Goal: Use online tool/utility: Utilize a website feature to perform a specific function

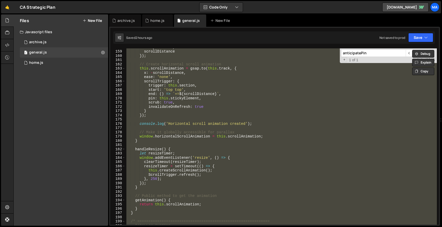
scroll to position [745, 0]
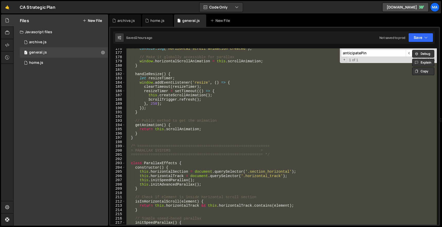
click at [280, 94] on div "console . log ( 'Horizontal scroll animation created' ) ; // Make it globally a…" at bounding box center [280, 136] width 311 height 176
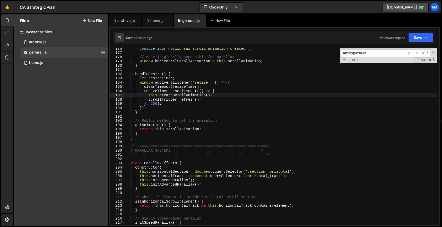
type textarea "})();"
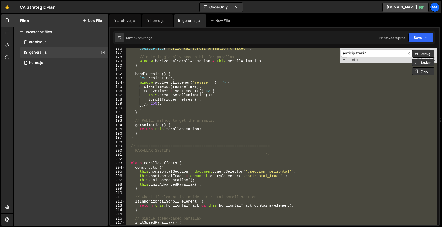
paste textarea
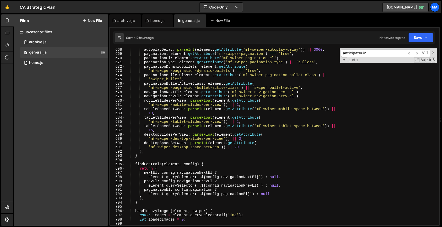
scroll to position [2823, 0]
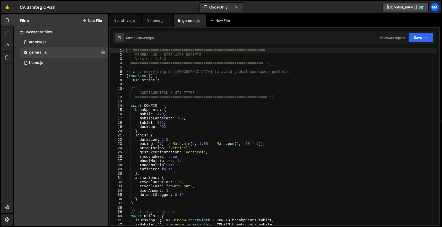
click at [157, 21] on div "home.js" at bounding box center [157, 20] width 14 height 5
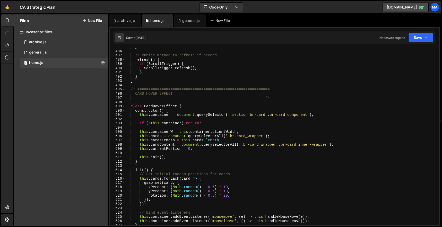
scroll to position [2059, 0]
drag, startPoint x: 131, startPoint y: 89, endPoint x: 223, endPoint y: 167, distance: 120.8
click at [223, 166] on div "} // Public method to refresh if needed refresh ( ) { if ( ScrollTrigger ) { Sc…" at bounding box center [280, 137] width 311 height 185
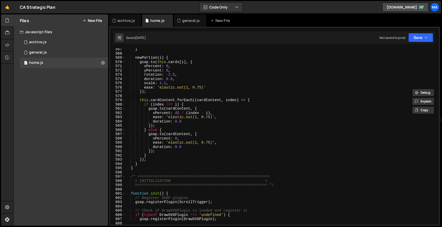
scroll to position [2440, 0]
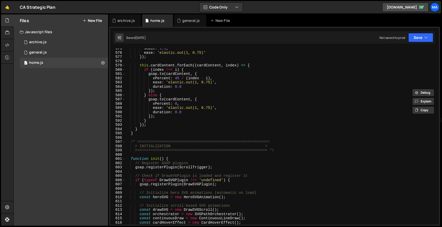
click at [151, 135] on div "scale : 1.1 , ease : 'elastic.out(1, 0.75)' }) ; this . cardContent . forEach (…" at bounding box center [280, 138] width 311 height 185
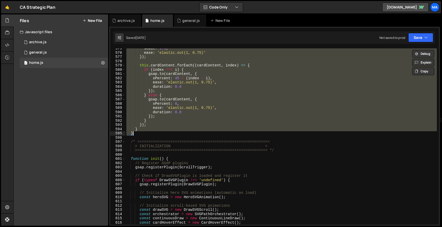
click at [274, 80] on div "scale : 1.1 , ease : 'elastic.out(1, 0.75)' }) ; this . cardContent . forEach (…" at bounding box center [280, 136] width 311 height 176
type textarea "xPercent: 45 / (index - i),"
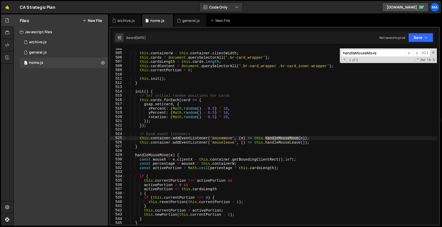
scroll to position [2155, 0]
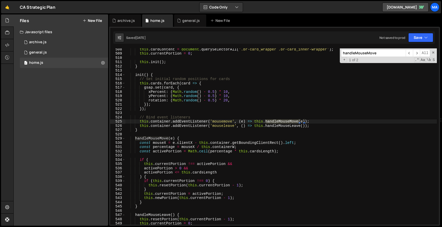
type input "handleMouseMove"
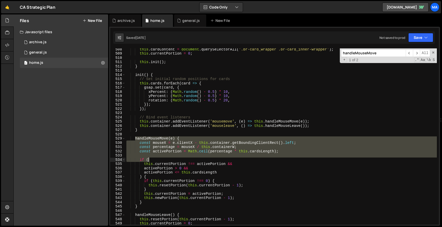
drag, startPoint x: 135, startPoint y: 138, endPoint x: 177, endPoint y: 168, distance: 51.4
click at [177, 167] on div "this . cardContent = document . querySelectorAll ( '.br-card_wrapper .br-card_i…" at bounding box center [280, 139] width 311 height 185
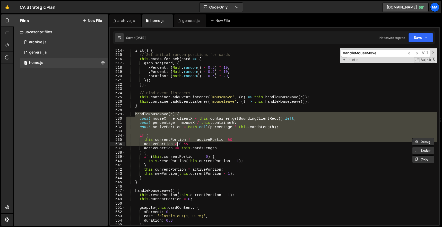
scroll to position [2210, 0]
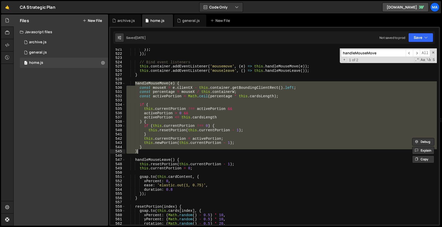
click at [150, 152] on div "}) ; }) ; // Bind event listeners this . container . addEventListener ( 'mousem…" at bounding box center [280, 139] width 311 height 185
paste textarea
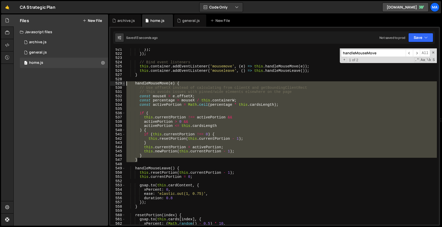
drag, startPoint x: 145, startPoint y: 162, endPoint x: 123, endPoint y: 83, distance: 82.0
click at [123, 83] on div "} 521 522 523 524 525 526 527 528 529 530 531 532 533 534 535 536 537 538 539 5…" at bounding box center [274, 136] width 329 height 176
paste textarea "}"
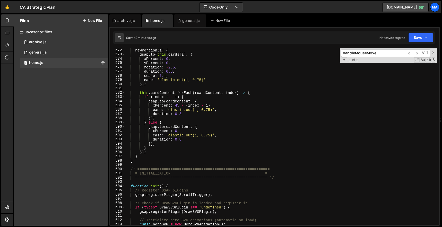
click at [163, 162] on div "newPortion ( i ) { gsap . to ( this . cards [ i ] , { xPercent : 0 , yPercent :…" at bounding box center [280, 140] width 311 height 185
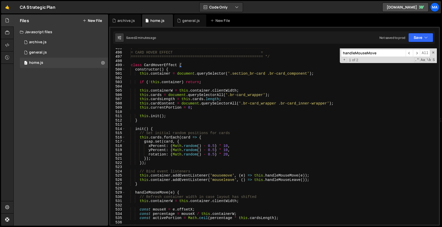
scroll to position [2068, 0]
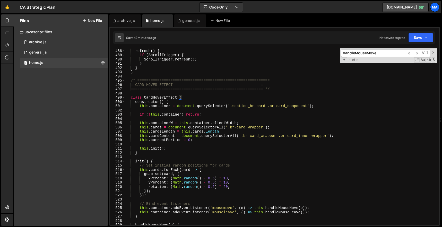
click at [132, 81] on div "// Public method to refresh if needed refresh ( ) { if ( ScrollTrigger ) { Scro…" at bounding box center [280, 137] width 311 height 185
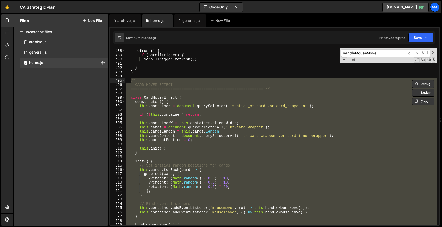
paste textarea "}"
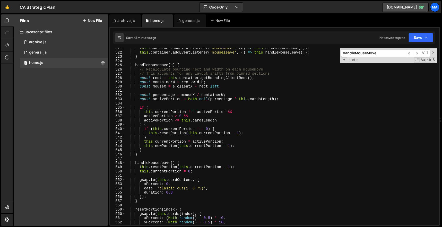
scroll to position [2208, 0]
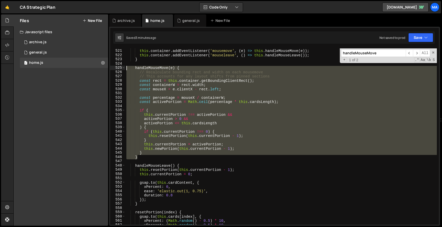
drag, startPoint x: 138, startPoint y: 157, endPoint x: 121, endPoint y: 67, distance: 91.2
click at [121, 67] on div "} 520 521 522 523 524 525 526 527 528 529 530 531 532 533 534 535 536 537 538 5…" at bounding box center [274, 136] width 329 height 176
paste textarea "}"
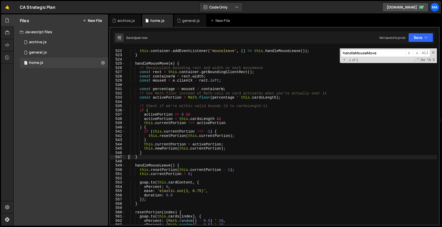
scroll to position [2233, 0]
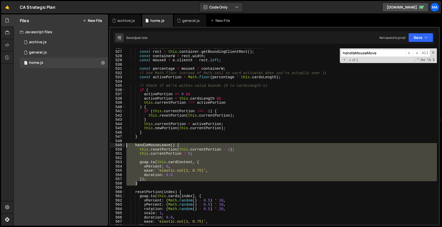
drag, startPoint x: 143, startPoint y: 184, endPoint x: 118, endPoint y: 143, distance: 48.1
click at [118, 143] on div "} 526 527 528 529 530 531 532 533 534 535 536 537 538 539 540 541 542 543 544 5…" at bounding box center [274, 136] width 329 height 176
paste textarea "}"
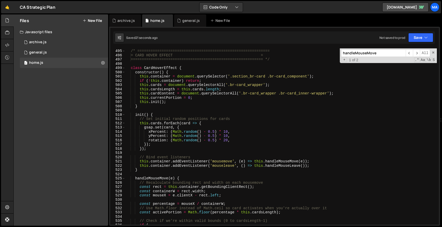
scroll to position [2091, 0]
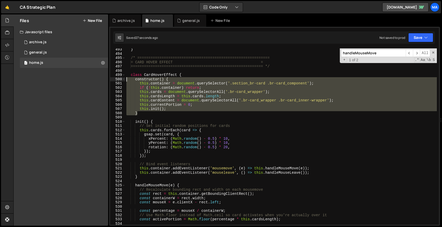
drag, startPoint x: 141, startPoint y: 112, endPoint x: 117, endPoint y: 81, distance: 39.6
click at [117, 81] on div "} 493 494 495 496 497 498 499 500 501 502 503 504 505 506 507 508 509 510 511 5…" at bounding box center [274, 136] width 329 height 176
paste textarea "}"
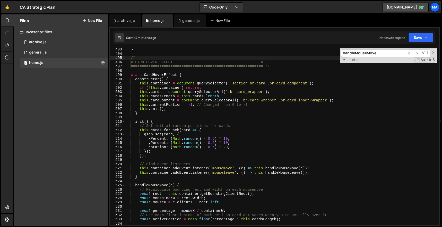
drag, startPoint x: 131, startPoint y: 57, endPoint x: 203, endPoint y: 105, distance: 86.0
click at [170, 73] on div "} /* ============================================================ = CARD HOVER …" at bounding box center [280, 139] width 311 height 185
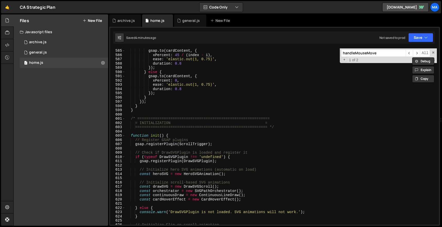
scroll to position [2486, 0]
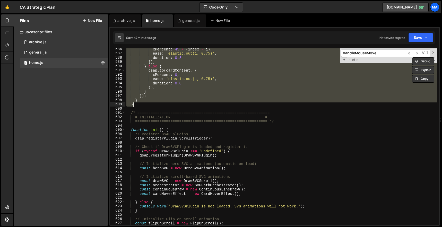
click at [151, 105] on div "xPercent : 45 / ( index - i ) , ease : 'elastic.out(1, 0.75)' , duration : 0.8 …" at bounding box center [280, 139] width 311 height 185
paste textarea
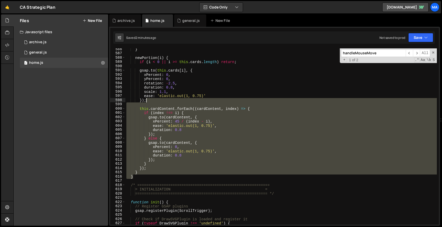
drag, startPoint x: 149, startPoint y: 178, endPoint x: 163, endPoint y: 40, distance: 138.1
click at [163, 41] on div "Debug Explain Copy archive.js home.js general.js New File Saved 2 minutes ago N…" at bounding box center [274, 120] width 331 height 212
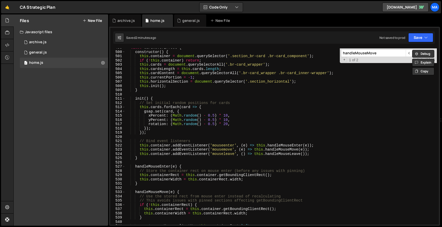
scroll to position [2035, 0]
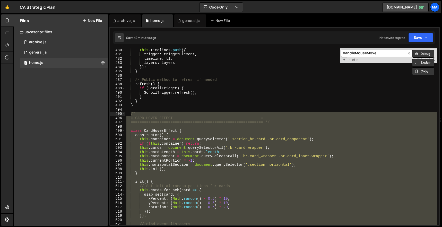
click at [132, 115] on div "this . timelines . push ({ trigger : triggerElement , timeline : tl , layers : …" at bounding box center [280, 140] width 311 height 185
paste textarea "}"
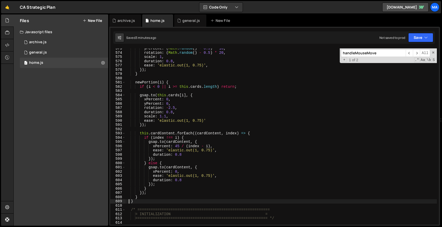
scroll to position [2432, 0]
click at [142, 203] on div "yPercent : ( Math . random ( ) - 0.5 ) * 10 , rotation : ( Math . random ( ) - …" at bounding box center [280, 138] width 311 height 185
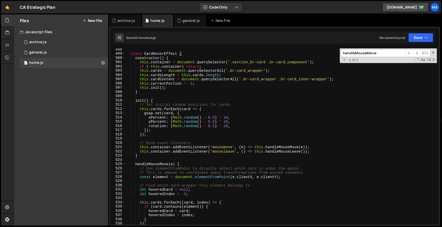
scroll to position [2046, 0]
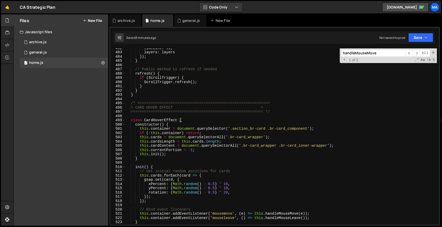
click at [131, 103] on div "timeline : tl , layers : layers }) ; } // Public method to refresh if needed re…" at bounding box center [280, 138] width 311 height 185
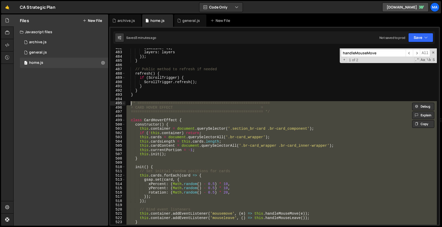
paste textarea "}"
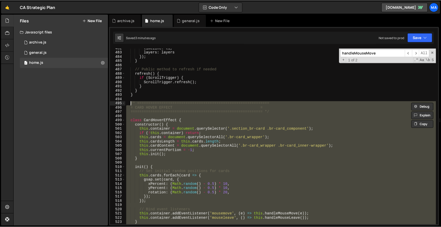
scroll to position [2563, 0]
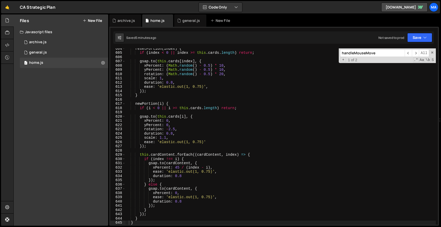
click at [434, 51] on div "handleMouseMove ​ ​ All Replace All + 1 of 2 .* Aa \b S" at bounding box center [387, 55] width 97 height 15
click at [432, 52] on span at bounding box center [432, 53] width 4 height 4
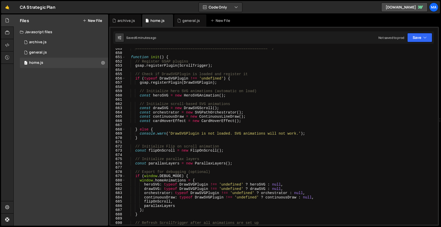
scroll to position [2754, 0]
click at [131, 56] on div "============================================================ */ function init (…" at bounding box center [280, 138] width 310 height 185
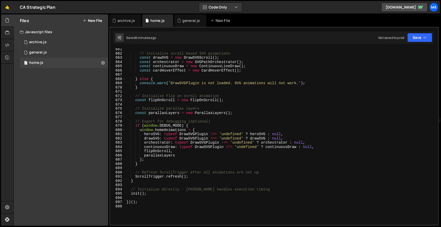
scroll to position [2816, 0]
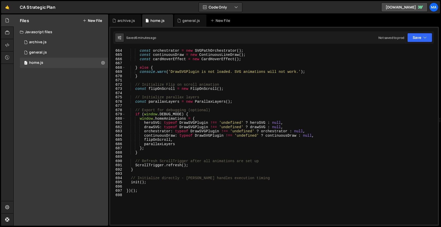
click at [143, 171] on div "const drawSVG = new DrawSVGScroll ( ) ; const orchestrator = new SVGPathOrchest…" at bounding box center [280, 136] width 310 height 185
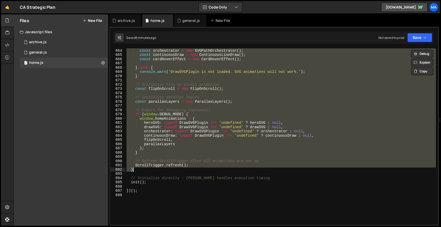
paste textarea
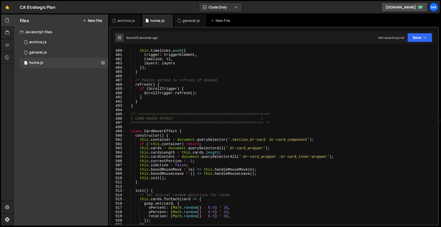
scroll to position [2063, 0]
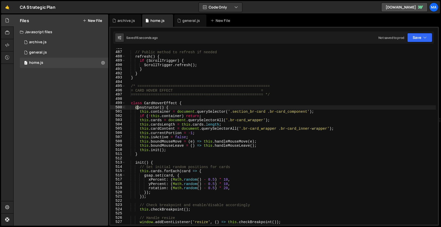
drag, startPoint x: 136, startPoint y: 107, endPoint x: 203, endPoint y: 139, distance: 74.4
click at [203, 138] on div "// Public method to refresh if needed refresh ( ) { if ( ScrollTrigger ) { Scro…" at bounding box center [280, 138] width 310 height 185
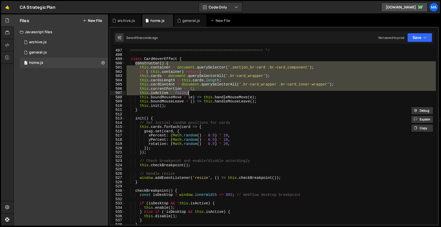
scroll to position [2107, 0]
click at [145, 110] on div "============================================================ */ class CardHover…" at bounding box center [280, 140] width 310 height 185
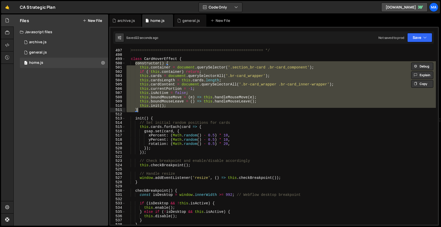
paste textarea
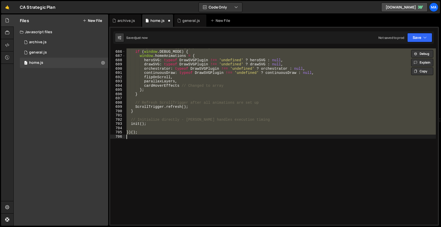
scroll to position [2078, 0]
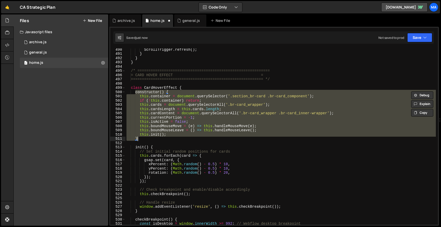
click at [143, 140] on div "ScrollTrigger . refresh ( ) ; } } } /* ========================================…" at bounding box center [280, 136] width 310 height 176
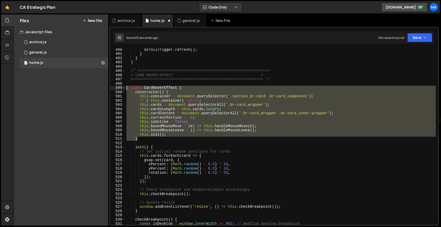
drag, startPoint x: 147, startPoint y: 140, endPoint x: 121, endPoint y: 86, distance: 58.8
click at [121, 86] on div "} 490 491 492 493 494 495 496 497 498 499 500 501 502 503 504 505 506 507 508 5…" at bounding box center [273, 136] width 327 height 176
paste textarea "}"
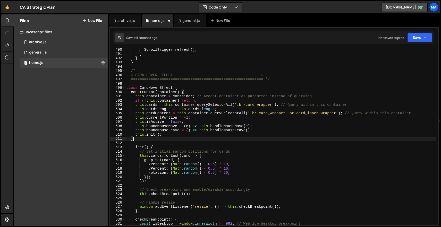
type textarea "this.boundMouseLeave = () => this.handleMouseLeave();"
